Goal: Task Accomplishment & Management: Use online tool/utility

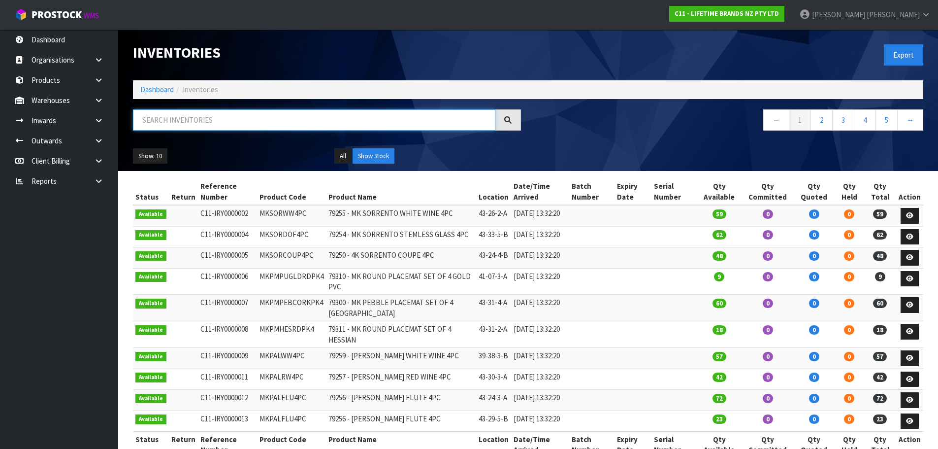
click at [292, 116] on input "text" at bounding box center [314, 119] width 363 height 21
click at [779, 16] on strong "C11 - LIFETIME BRANDS NZ PTY LTD" at bounding box center [727, 13] width 104 height 8
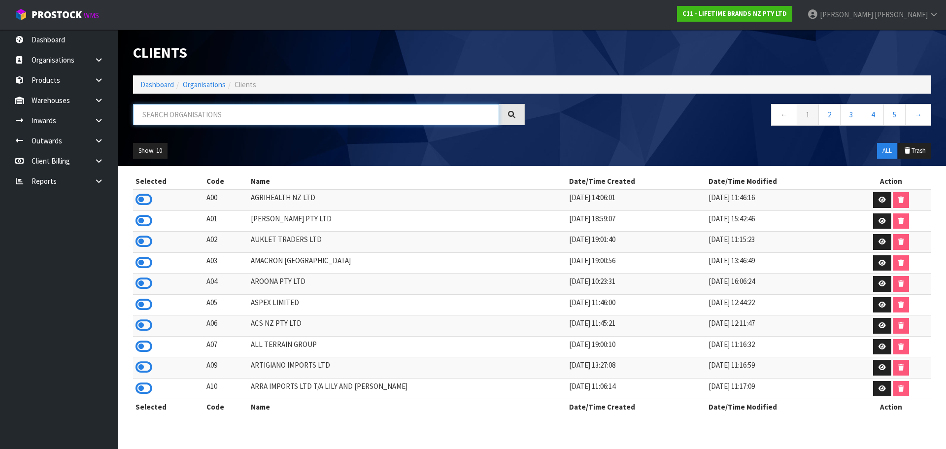
click at [251, 116] on input "text" at bounding box center [316, 114] width 366 height 21
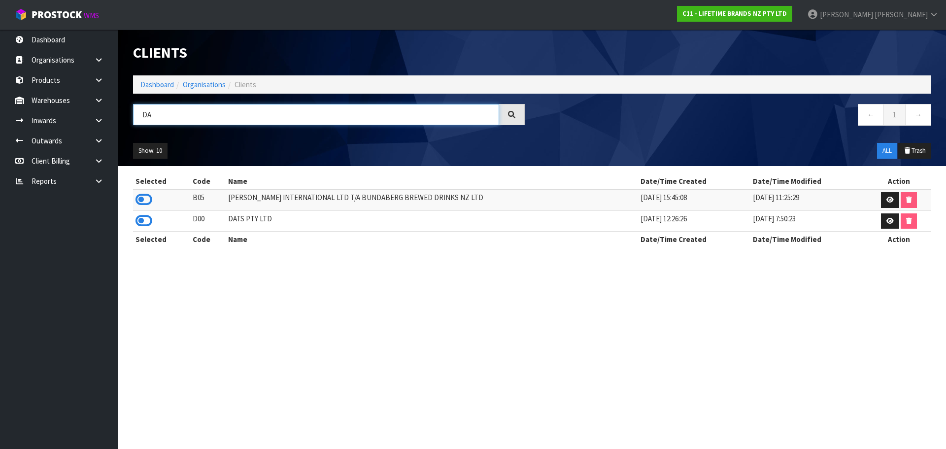
type input "D"
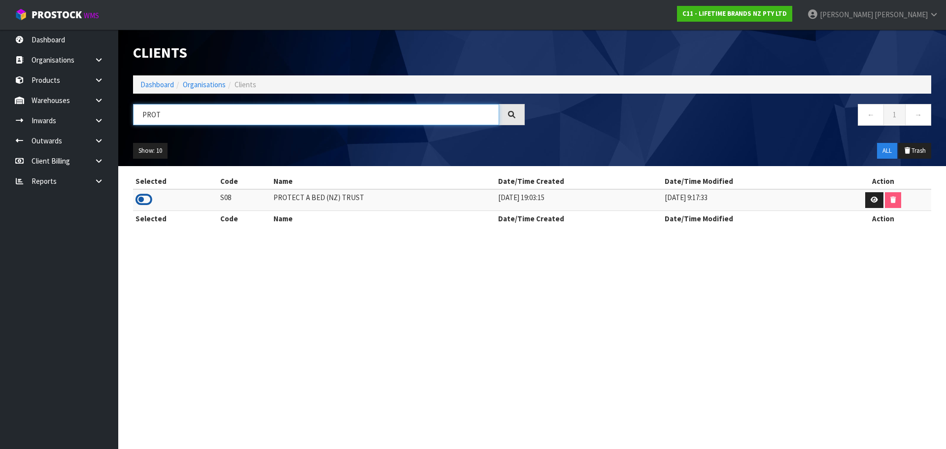
type input "PROT"
click at [140, 203] on icon at bounding box center [143, 199] width 17 height 15
click at [146, 85] on link "Dashboard" at bounding box center [156, 84] width 33 height 9
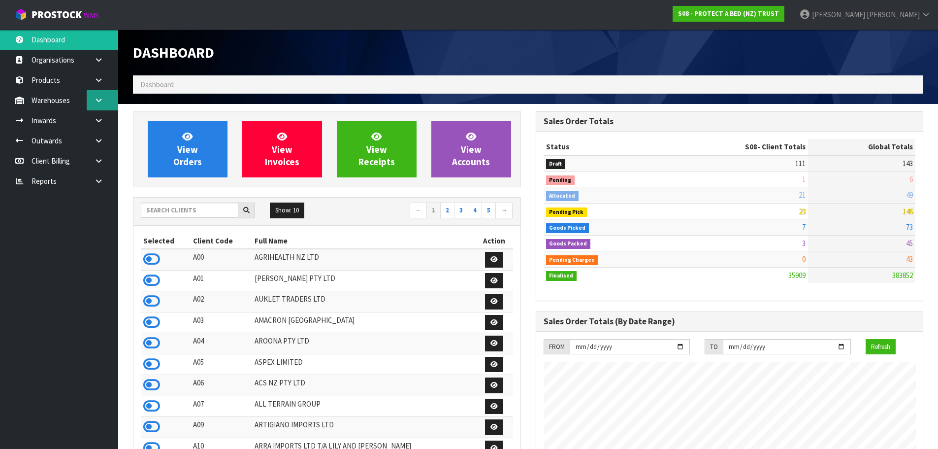
click at [104, 98] on link at bounding box center [103, 100] width 32 height 20
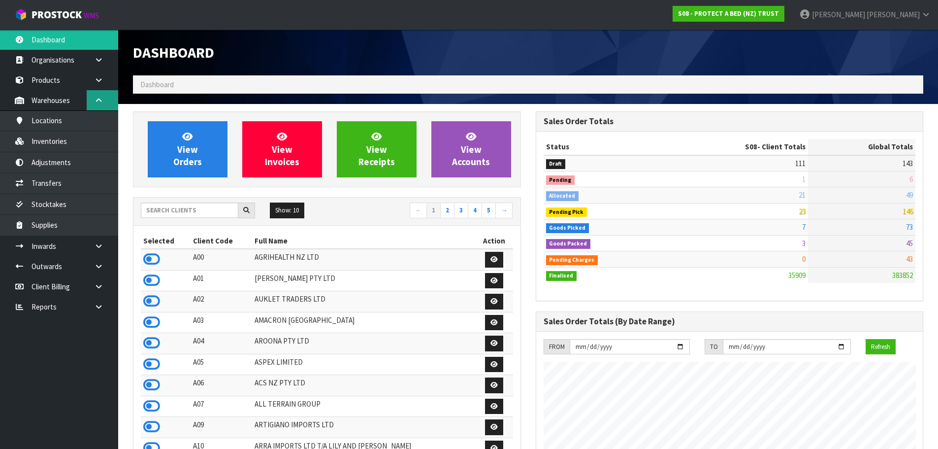
click at [94, 106] on link at bounding box center [103, 100] width 32 height 20
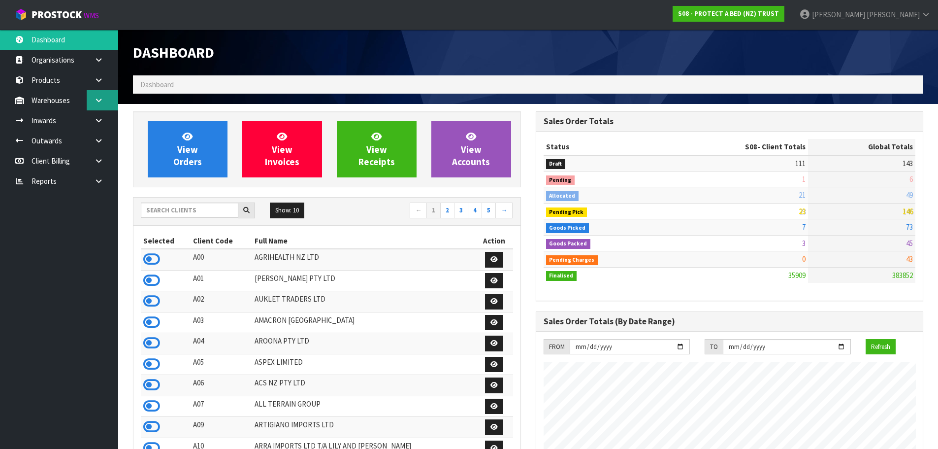
click at [96, 104] on link at bounding box center [103, 100] width 32 height 20
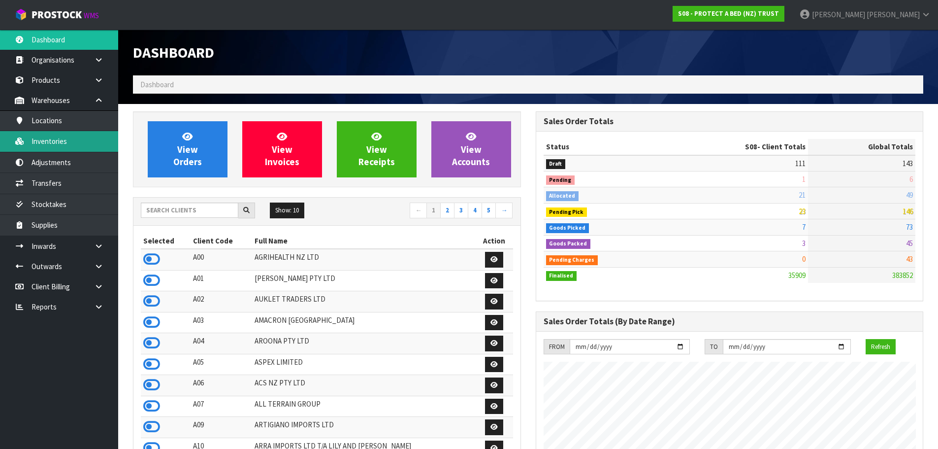
click at [33, 137] on link "Inventories" at bounding box center [59, 141] width 118 height 20
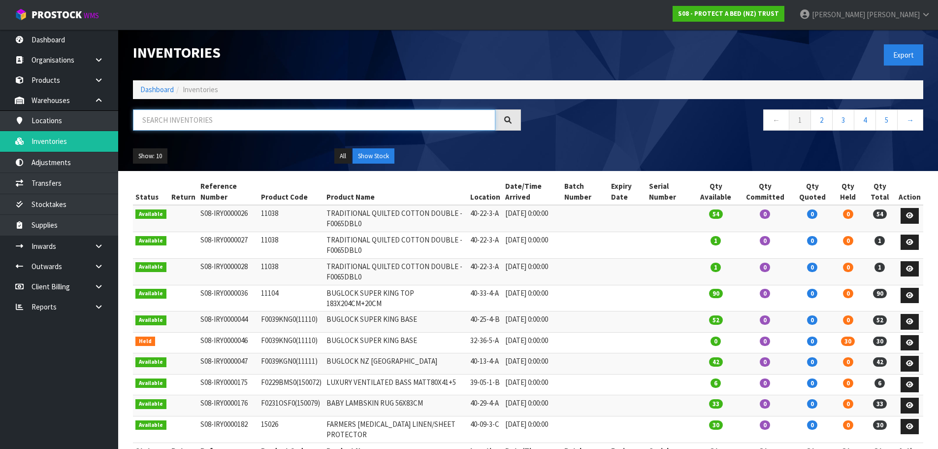
click at [323, 121] on input "text" at bounding box center [314, 119] width 363 height 21
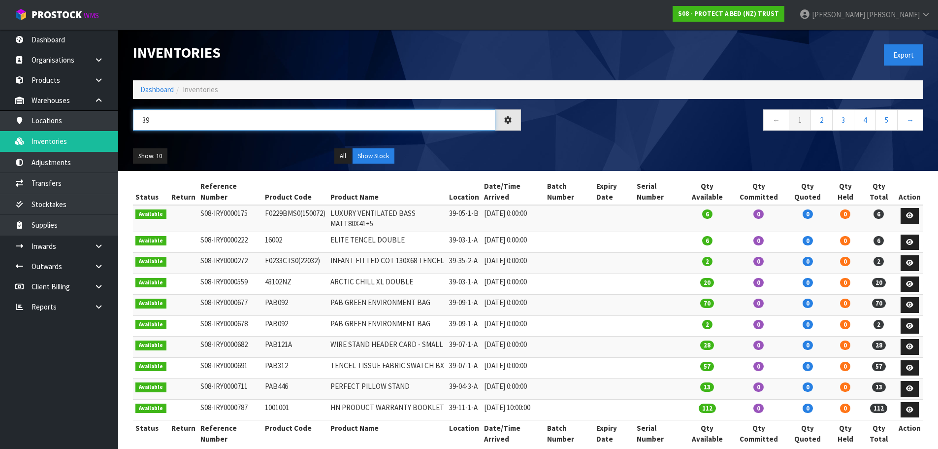
type input "3"
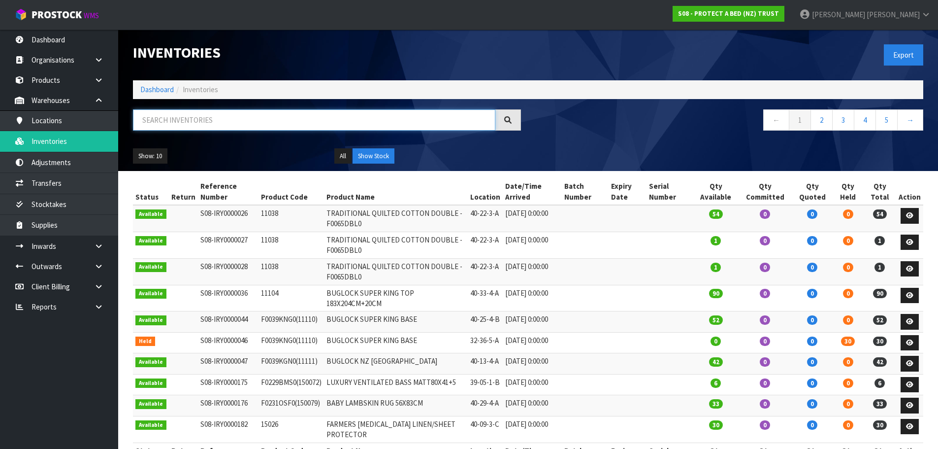
type input "9"
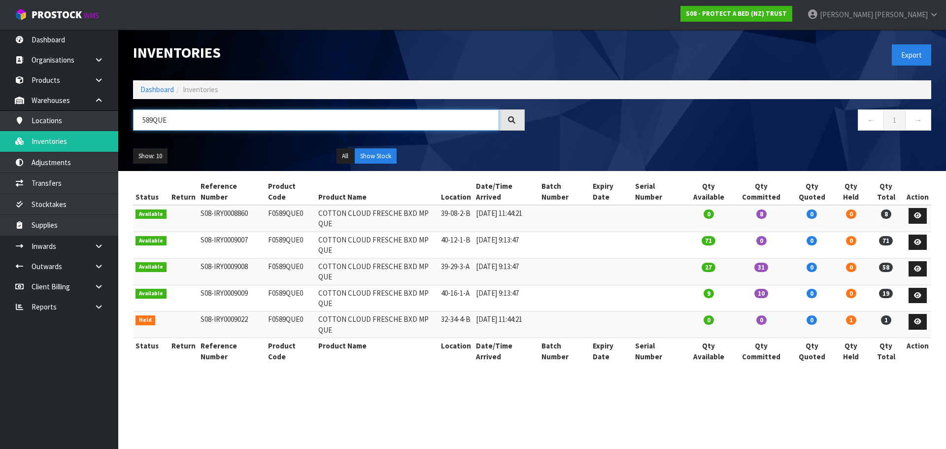
type input "589QUE"
drag, startPoint x: 188, startPoint y: 124, endPoint x: 29, endPoint y: 130, distance: 159.2
click at [25, 129] on body "Toggle navigation ProStock WMS S08 - PROTECT A BED (NZ) TRUST James Luff Logout…" at bounding box center [473, 224] width 946 height 449
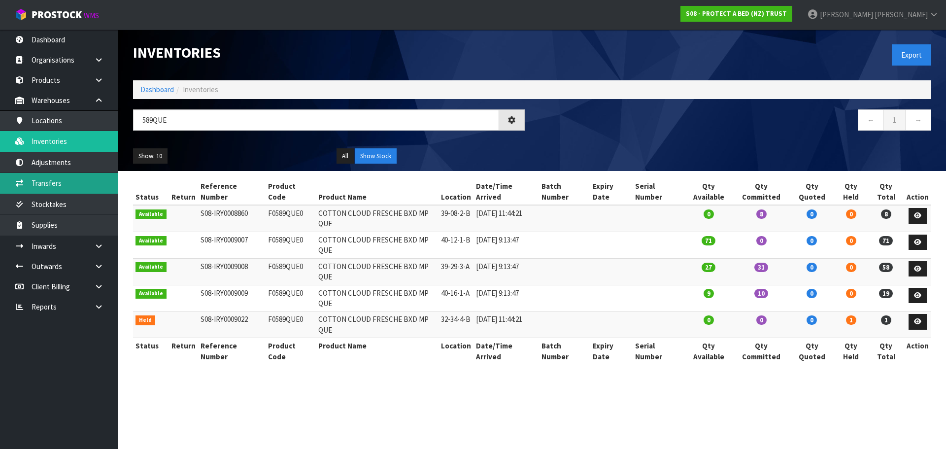
click at [81, 183] on link "Transfers" at bounding box center [59, 183] width 118 height 20
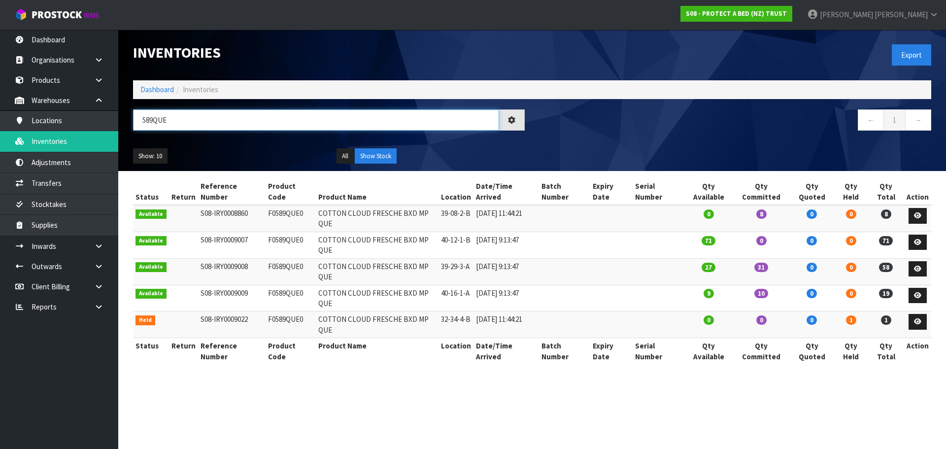
click at [173, 124] on input "589QUE" at bounding box center [316, 119] width 366 height 21
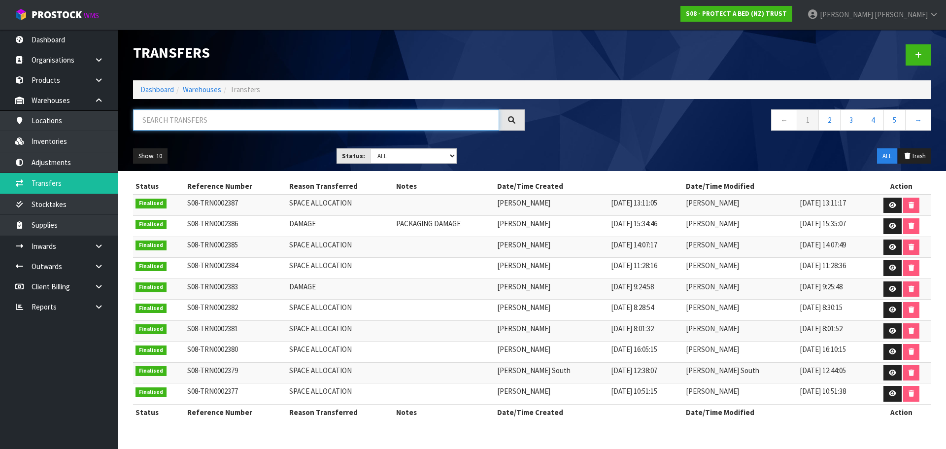
click at [173, 124] on input "text" at bounding box center [316, 119] width 366 height 21
paste input "589QUE"
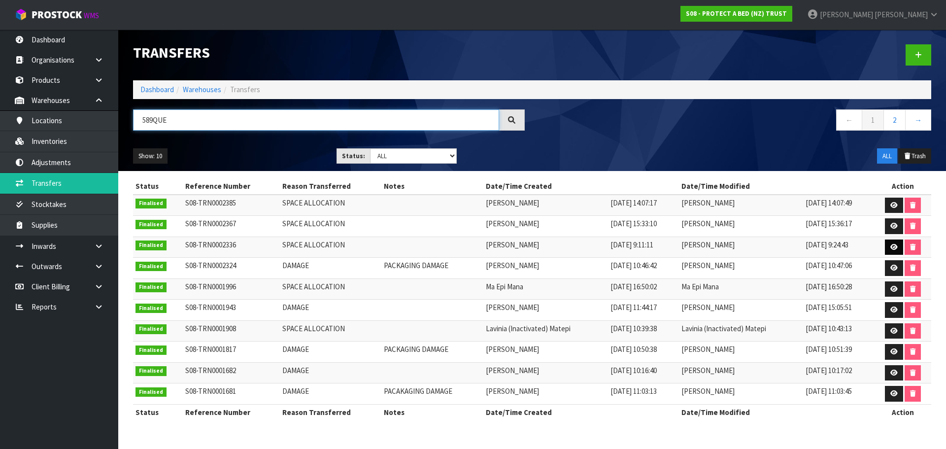
type input "589QUE"
click at [892, 250] on icon at bounding box center [893, 247] width 7 height 6
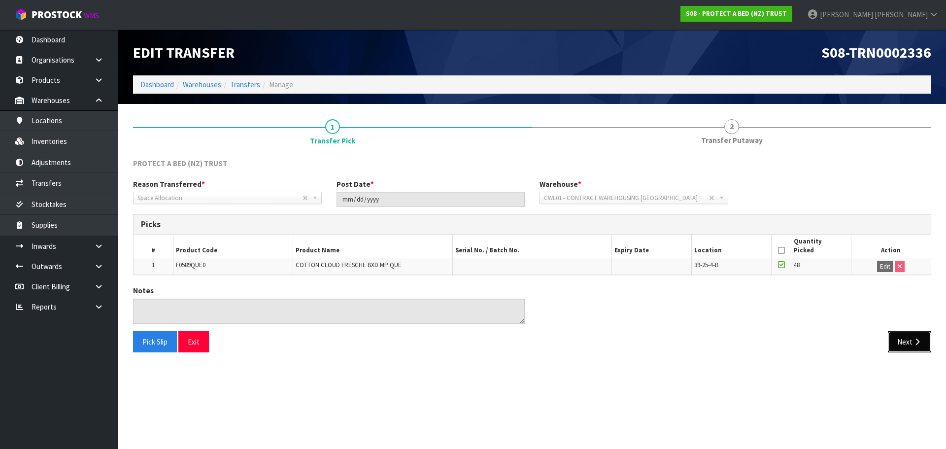
click at [910, 340] on button "Next" at bounding box center [909, 341] width 43 height 21
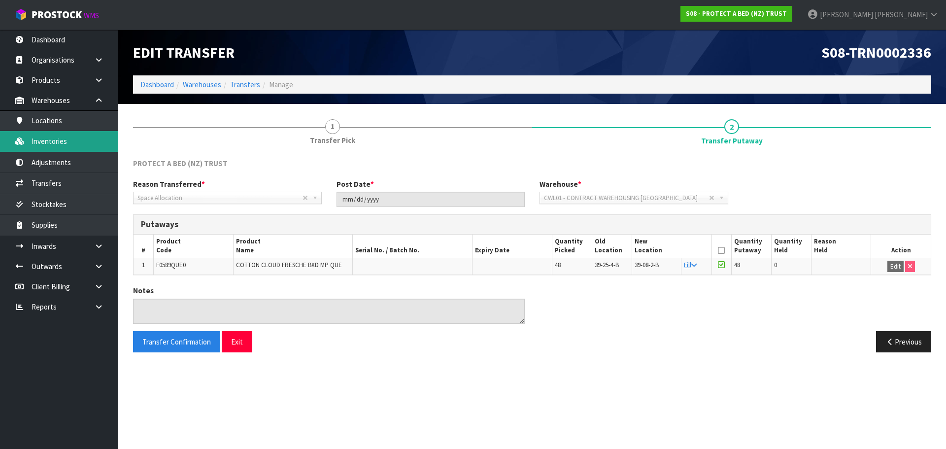
click at [99, 139] on link "Inventories" at bounding box center [59, 141] width 118 height 20
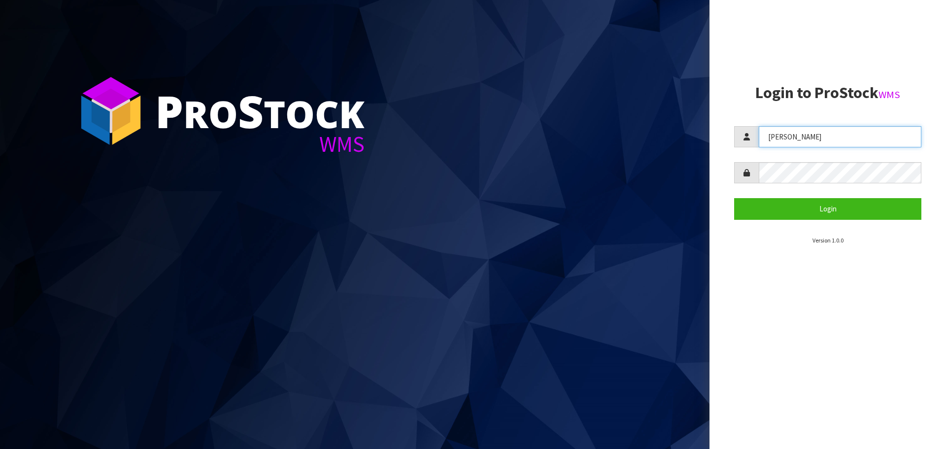
click at [829, 134] on input "[PERSON_NAME]" at bounding box center [840, 136] width 163 height 21
type input "[PERSON_NAME]"
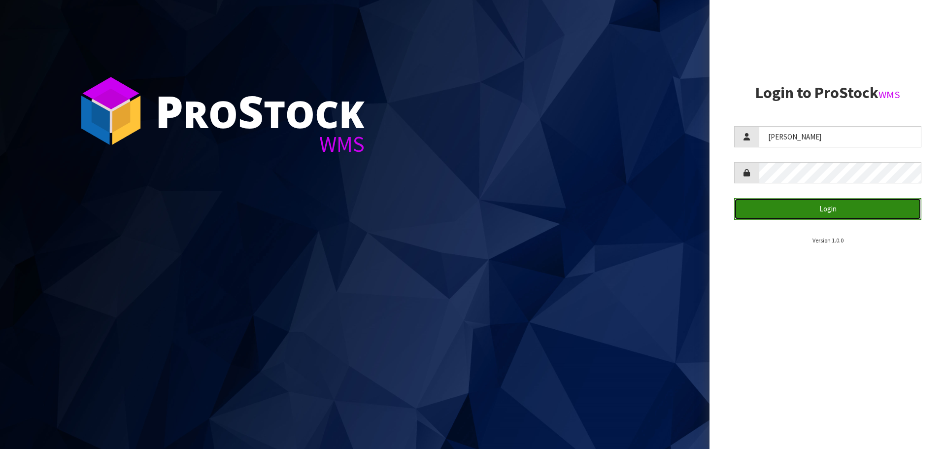
click at [821, 211] on button "Login" at bounding box center [827, 208] width 187 height 21
